Goal: Go to known website: Go to known website

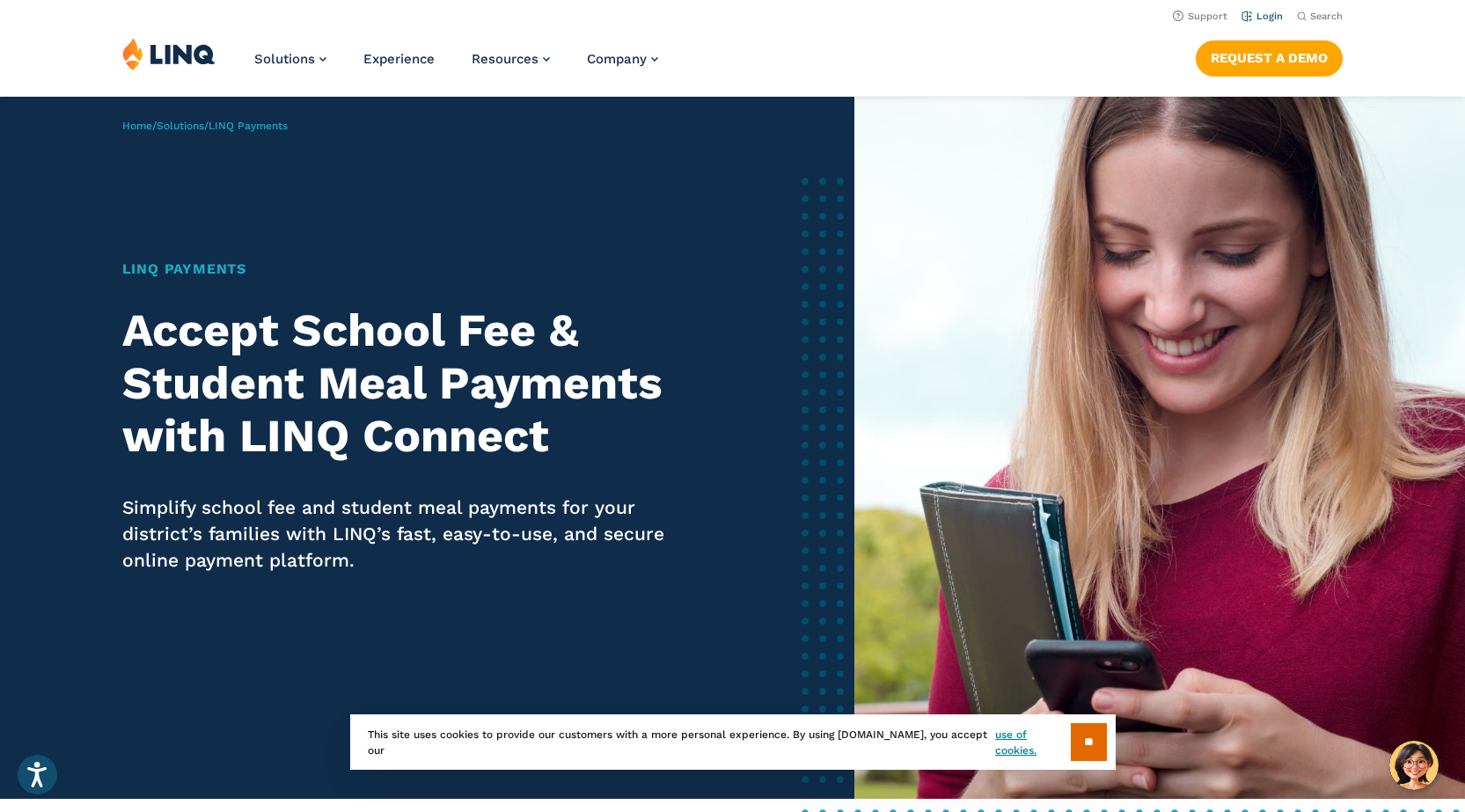
click at [1274, 18] on link "Login" at bounding box center [1262, 16] width 41 height 11
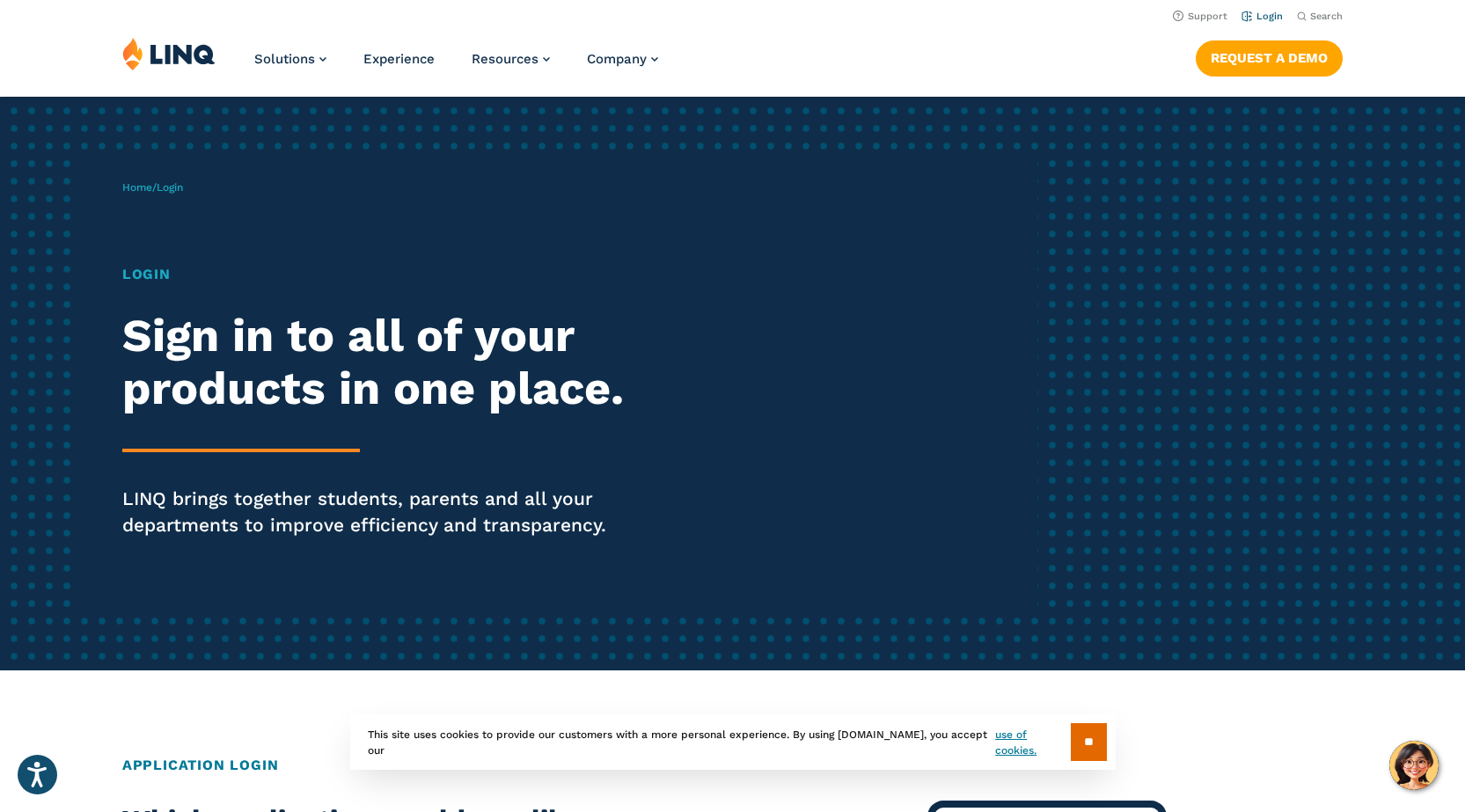
click at [1274, 13] on link "Login" at bounding box center [1262, 16] width 41 height 11
